Goal: Task Accomplishment & Management: Complete application form

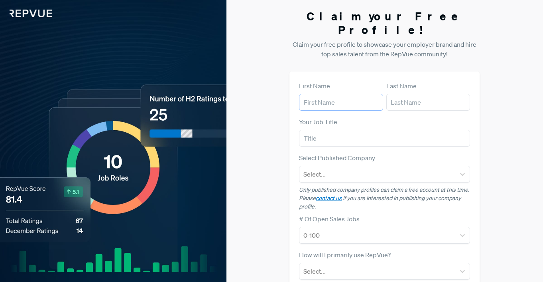
click at [347, 95] on input "text" at bounding box center [341, 102] width 84 height 17
type input "[PERSON_NAME]"
type input "Daoulas"
type input "[PERSON_NAME][EMAIL_ADDRESS][DOMAIN_NAME]"
click at [345, 130] on input "text" at bounding box center [384, 138] width 171 height 17
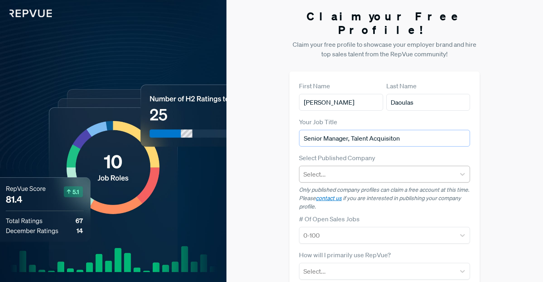
type input "Senior Manager, Talent Acquisiton"
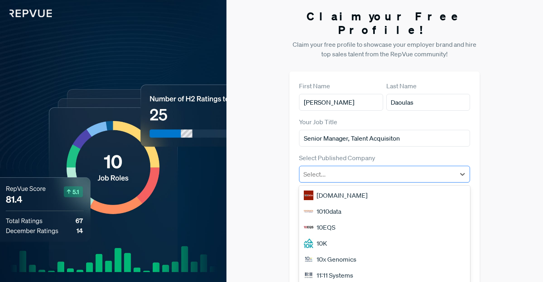
click at [352, 168] on div at bounding box center [378, 173] width 148 height 11
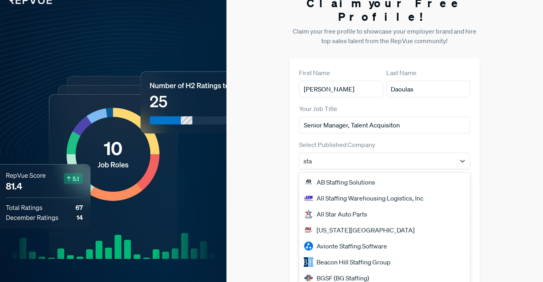
type input "stac"
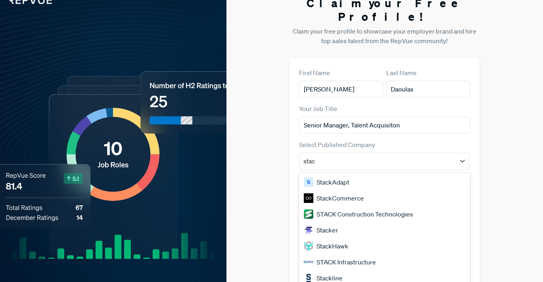
click at [360, 174] on div "StackAdapt" at bounding box center [384, 182] width 171 height 16
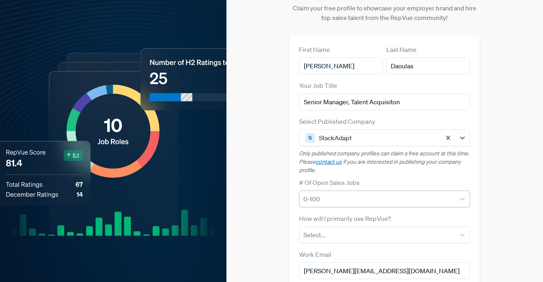
click at [359, 193] on div at bounding box center [378, 198] width 148 height 11
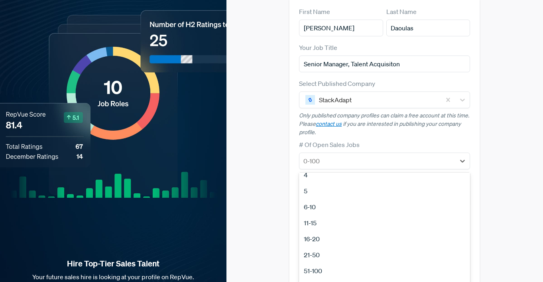
scroll to position [75, 0]
click at [318, 227] on div "21-50" at bounding box center [384, 235] width 171 height 16
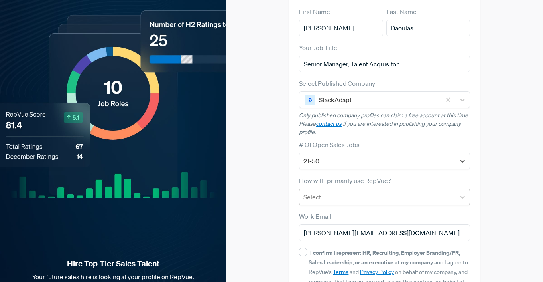
click at [335, 191] on div at bounding box center [378, 196] width 148 height 11
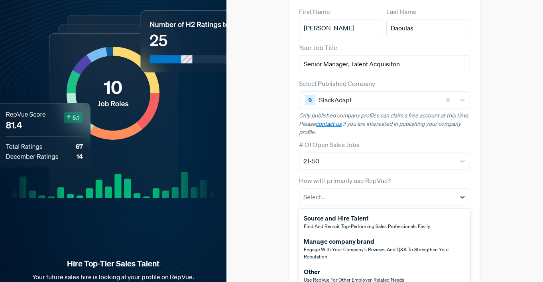
click at [339, 223] on span "Find and recruit top-performing sales professionals easily" at bounding box center [367, 226] width 126 height 7
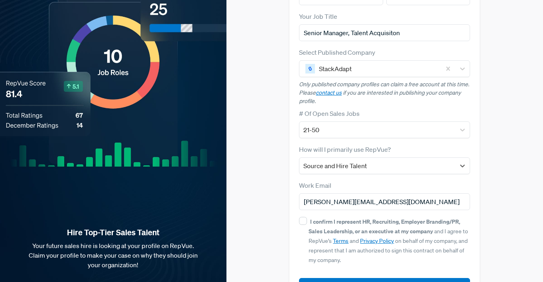
scroll to position [107, 0]
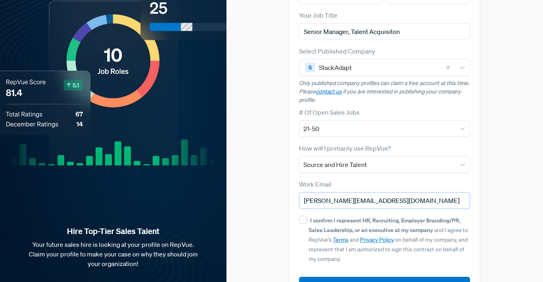
drag, startPoint x: 384, startPoint y: 187, endPoint x: 349, endPoint y: 188, distance: 35.1
click at [349, 192] on input "[PERSON_NAME][EMAIL_ADDRESS][DOMAIN_NAME]" at bounding box center [384, 200] width 171 height 17
type input "[PERSON_NAME][EMAIL_ADDRESS][DOMAIN_NAME]"
click at [302, 215] on input "I confirm I represent HR, Recruiting, Employer Branding/PR, Sales Leadership, o…" at bounding box center [303, 219] width 8 height 8
checkbox input "true"
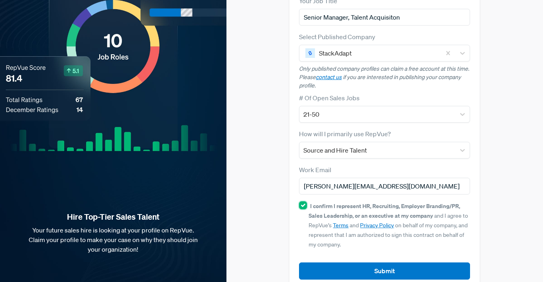
scroll to position [124, 0]
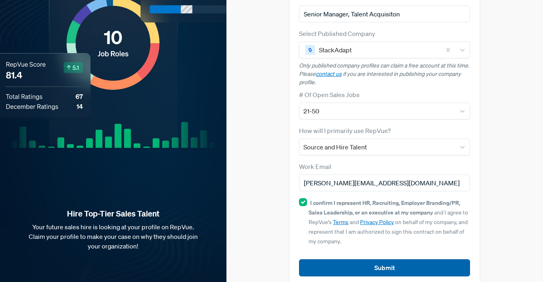
click at [351, 259] on button "Submit" at bounding box center [384, 267] width 171 height 17
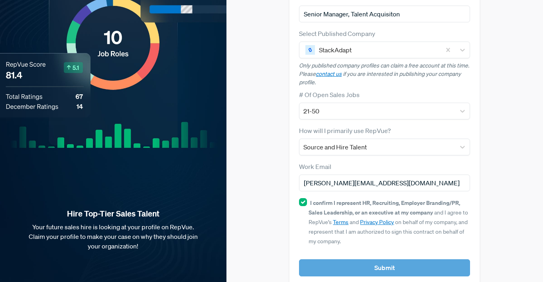
scroll to position [0, 0]
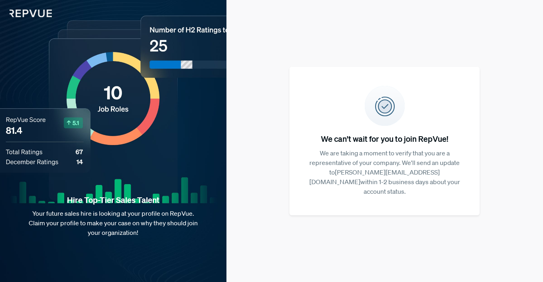
click at [310, 201] on div "We can't wait for you to join RepVue! We are taking a moment to verify that you…" at bounding box center [385, 141] width 190 height 148
click at [31, 65] on div "Hire Top-Tier Sales Talent Your future sales hire is looking at your profile on…" at bounding box center [113, 141] width 227 height 282
